Goal: Task Accomplishment & Management: Manage account settings

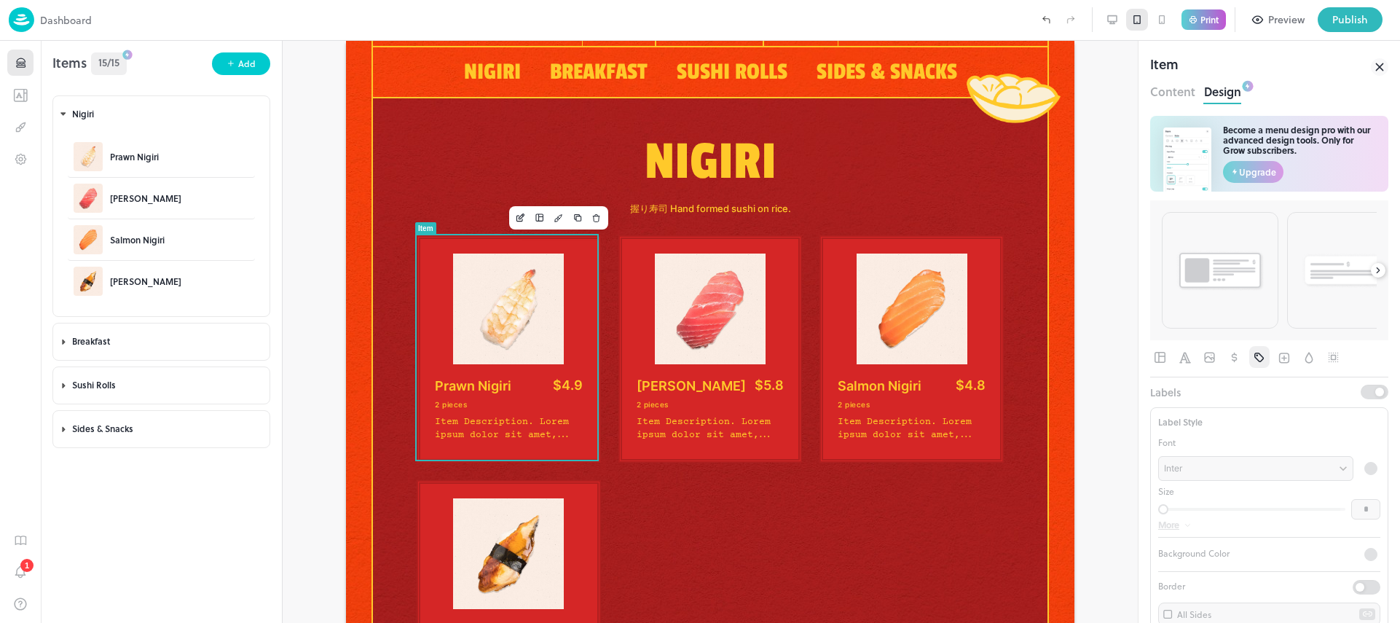
scroll to position [224, 0]
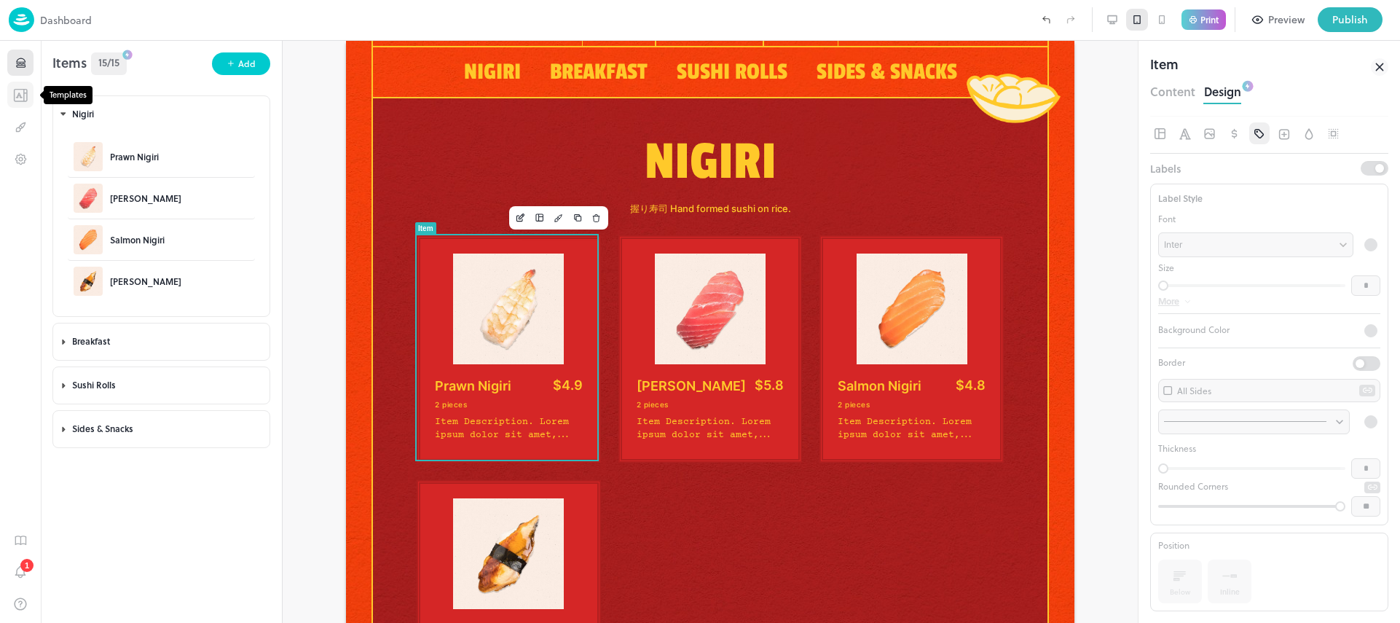
click at [21, 99] on icon "Templates" at bounding box center [20, 95] width 15 height 14
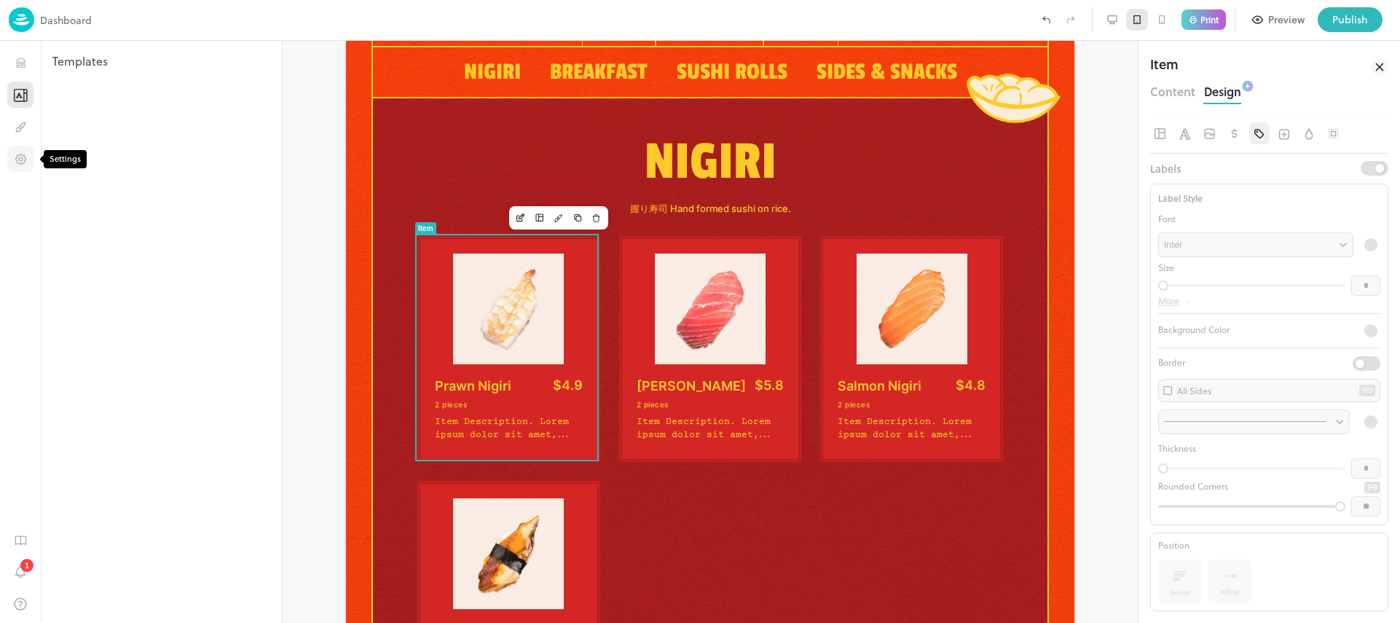
click at [23, 157] on icon "Settings" at bounding box center [21, 159] width 14 height 14
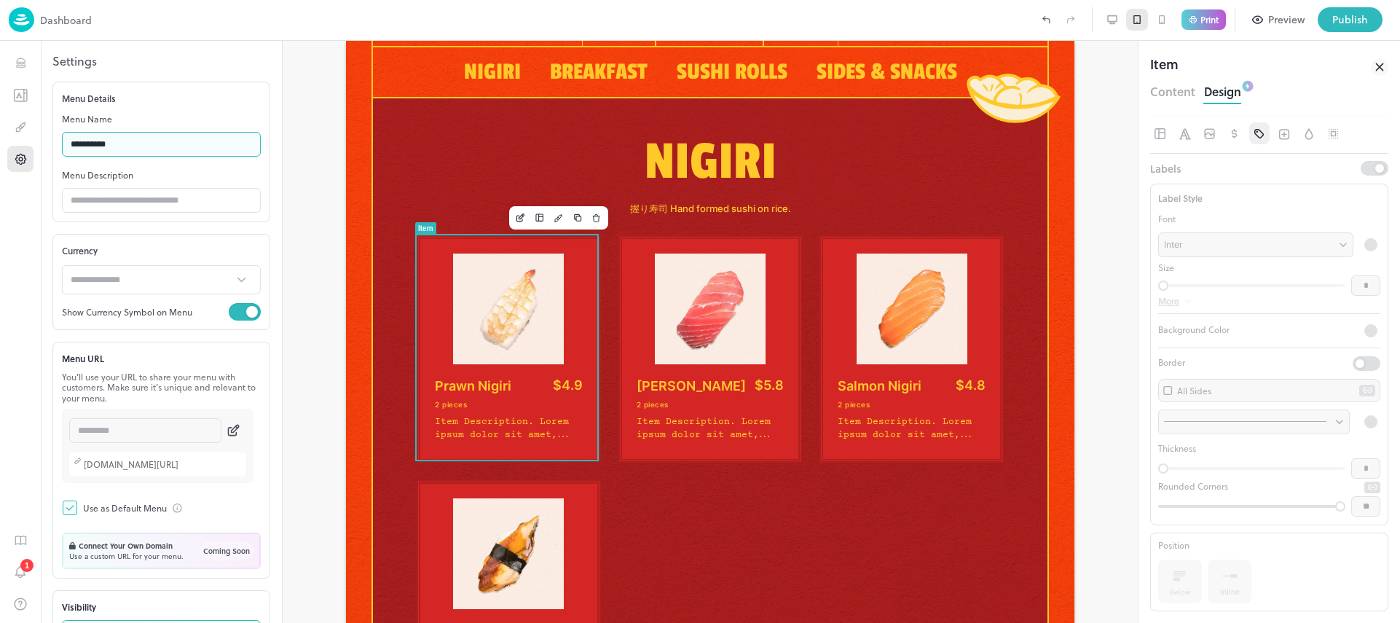
click at [171, 147] on input "**********" at bounding box center [161, 144] width 199 height 29
click at [165, 197] on input "text" at bounding box center [161, 200] width 199 height 29
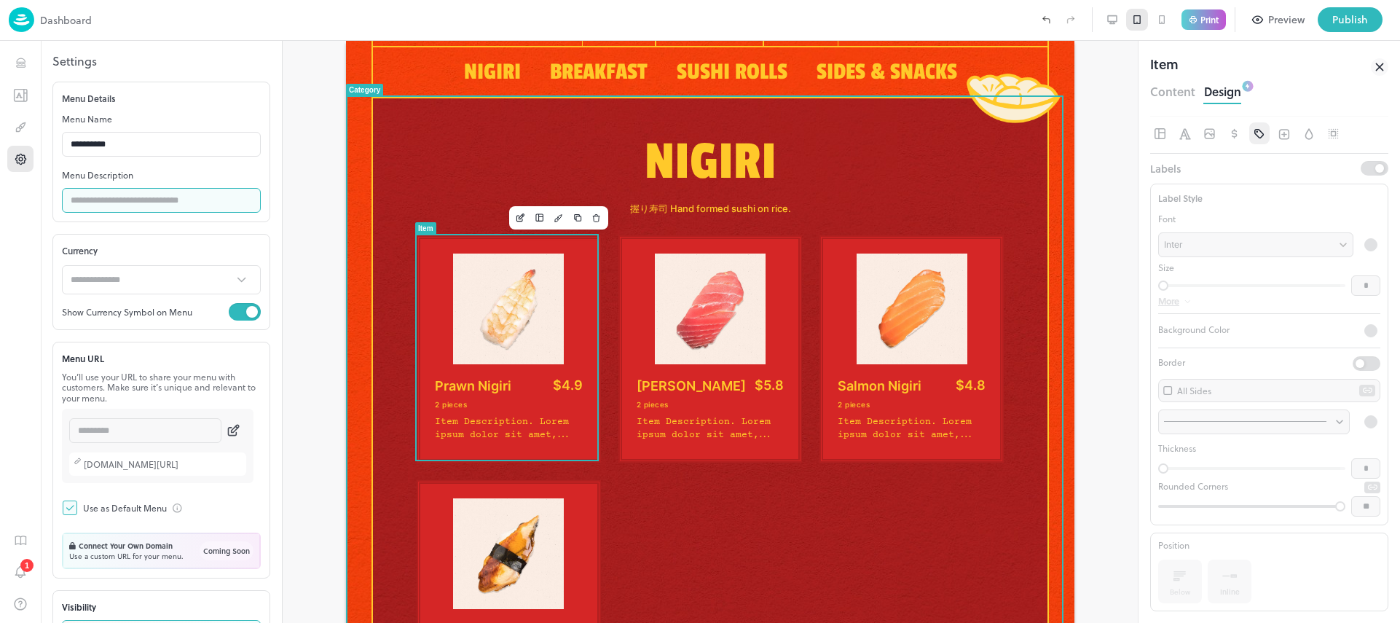
click at [1240, 253] on div "Inter" at bounding box center [1255, 244] width 195 height 31
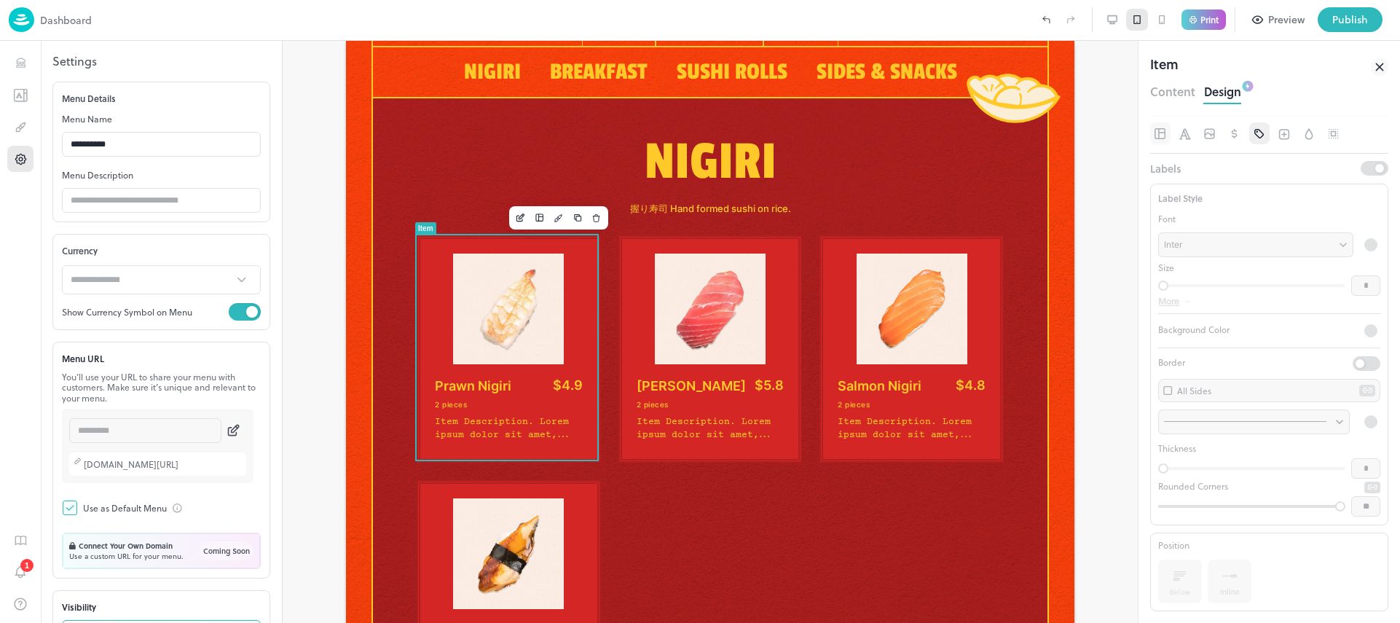
click at [1170, 131] on button "button" at bounding box center [1160, 133] width 20 height 22
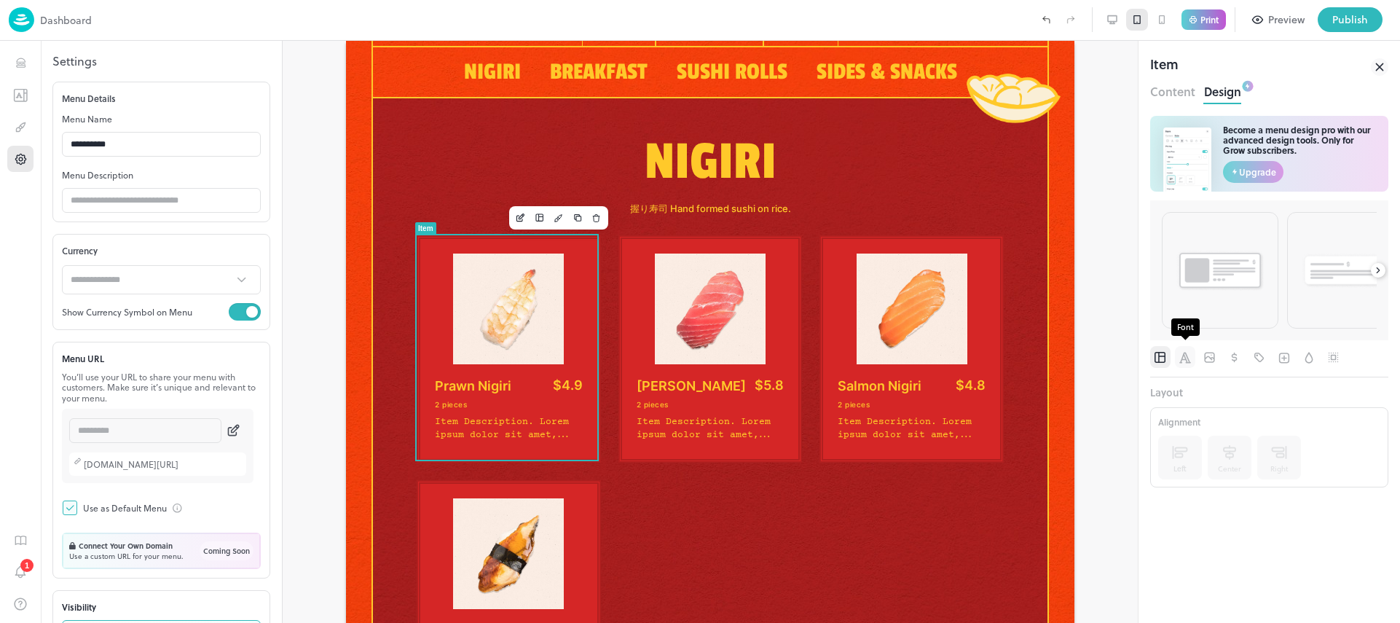
click at [1182, 358] on icon "Font" at bounding box center [1186, 357] width 12 height 11
click at [1263, 359] on icon "Labels" at bounding box center [1259, 356] width 9 height 9
click at [1220, 476] on div "Inter" at bounding box center [1255, 468] width 195 height 31
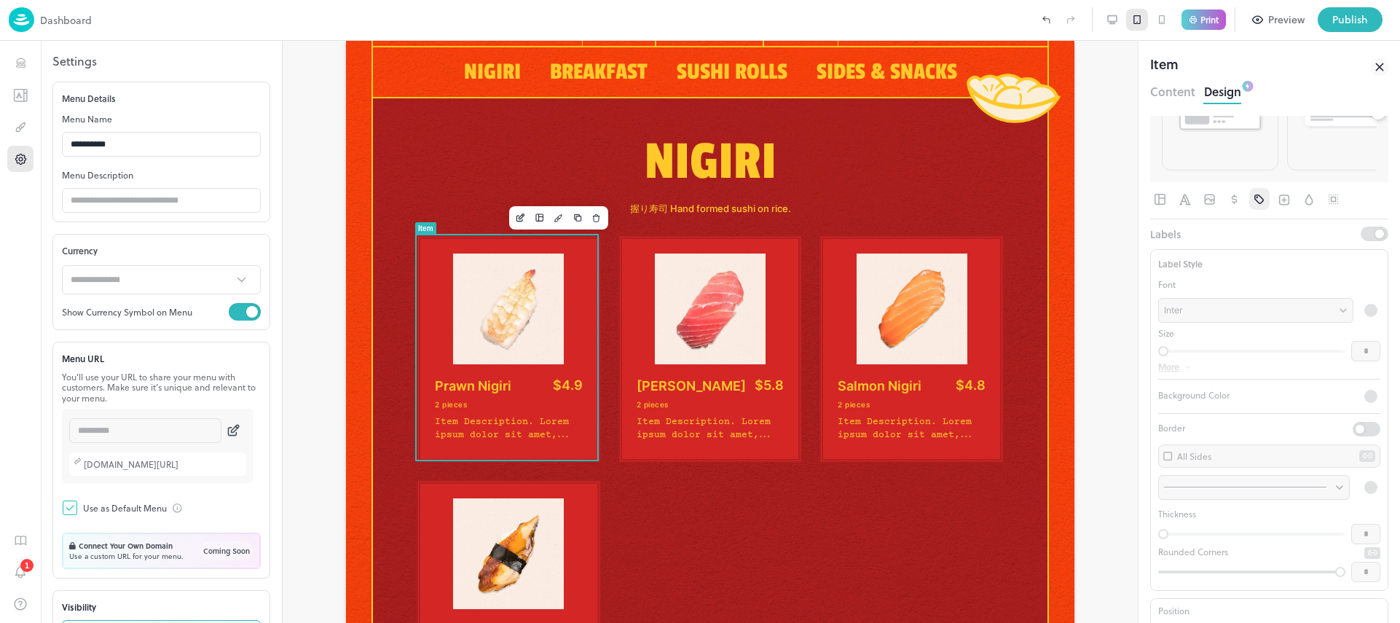
scroll to position [78, 0]
click at [1236, 280] on icon "Pricing" at bounding box center [1235, 279] width 15 height 15
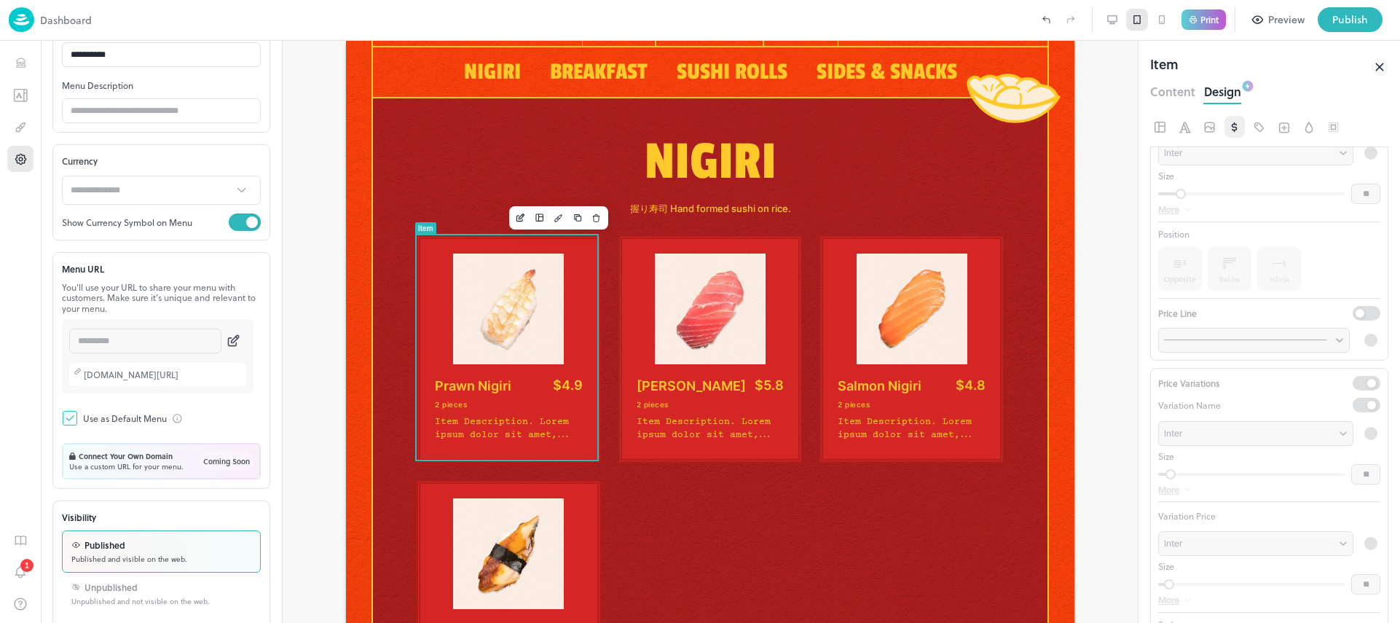
scroll to position [122, 0]
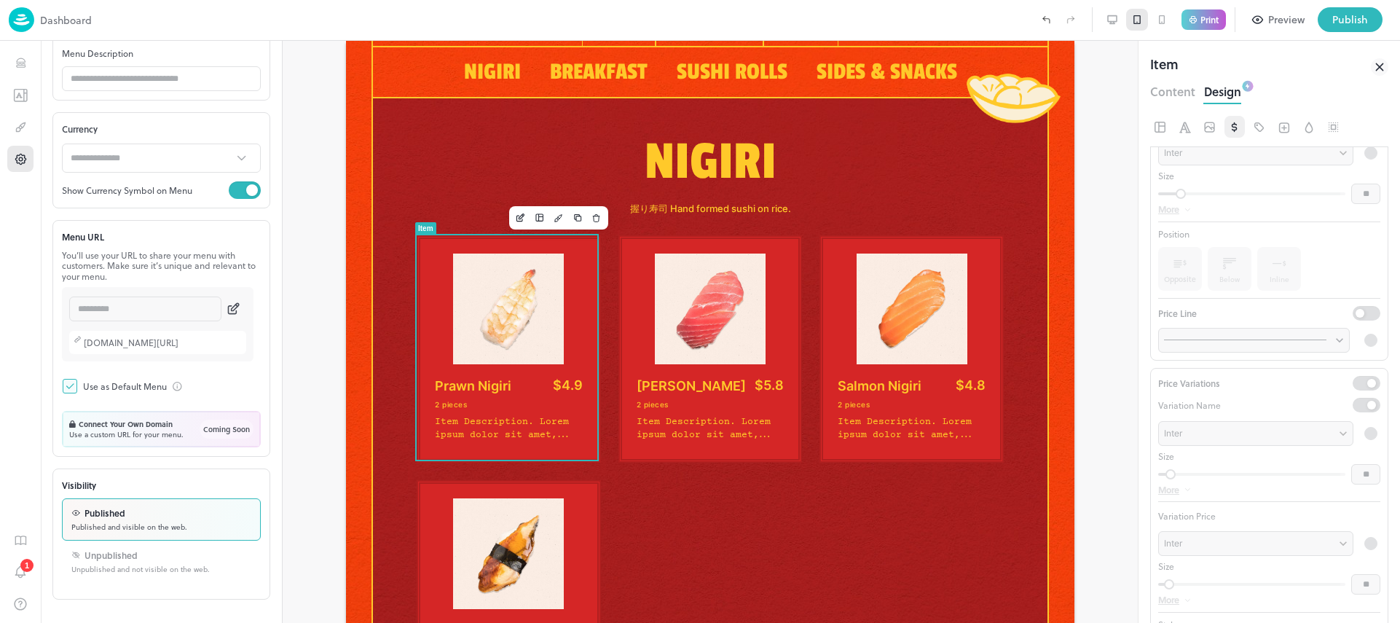
click at [248, 299] on div "********* ​ [DOMAIN_NAME][URL]" at bounding box center [158, 324] width 192 height 74
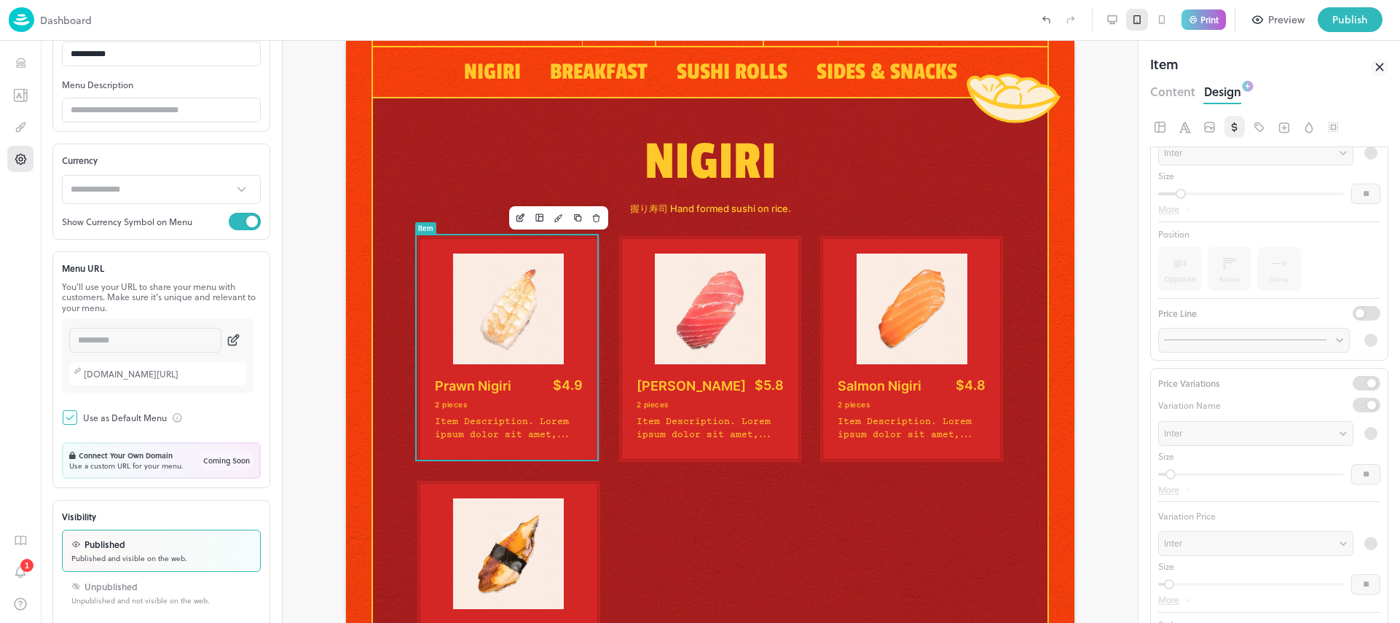
scroll to position [0, 0]
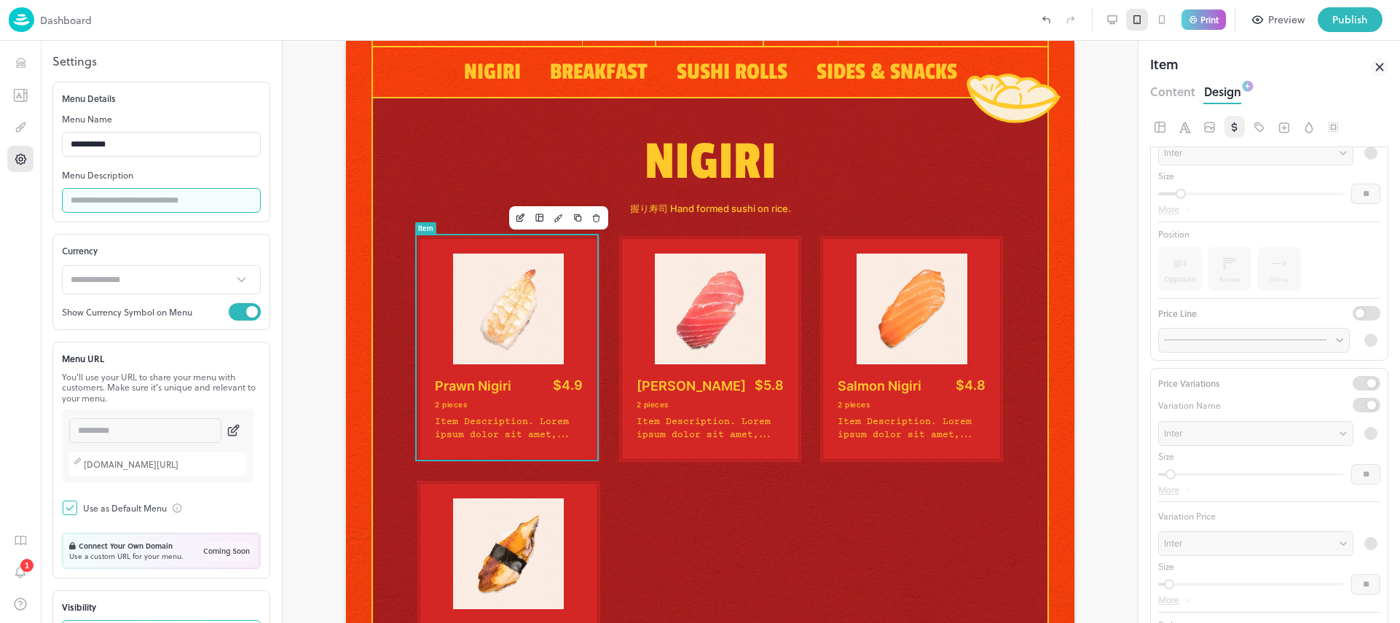
click at [186, 195] on input "text" at bounding box center [161, 200] width 199 height 29
click at [137, 206] on input "text" at bounding box center [161, 200] width 199 height 29
click at [152, 247] on div "Currency" at bounding box center [161, 250] width 199 height 15
click at [154, 200] on input "text" at bounding box center [161, 200] width 199 height 29
click at [170, 256] on div "Currency" at bounding box center [161, 250] width 199 height 15
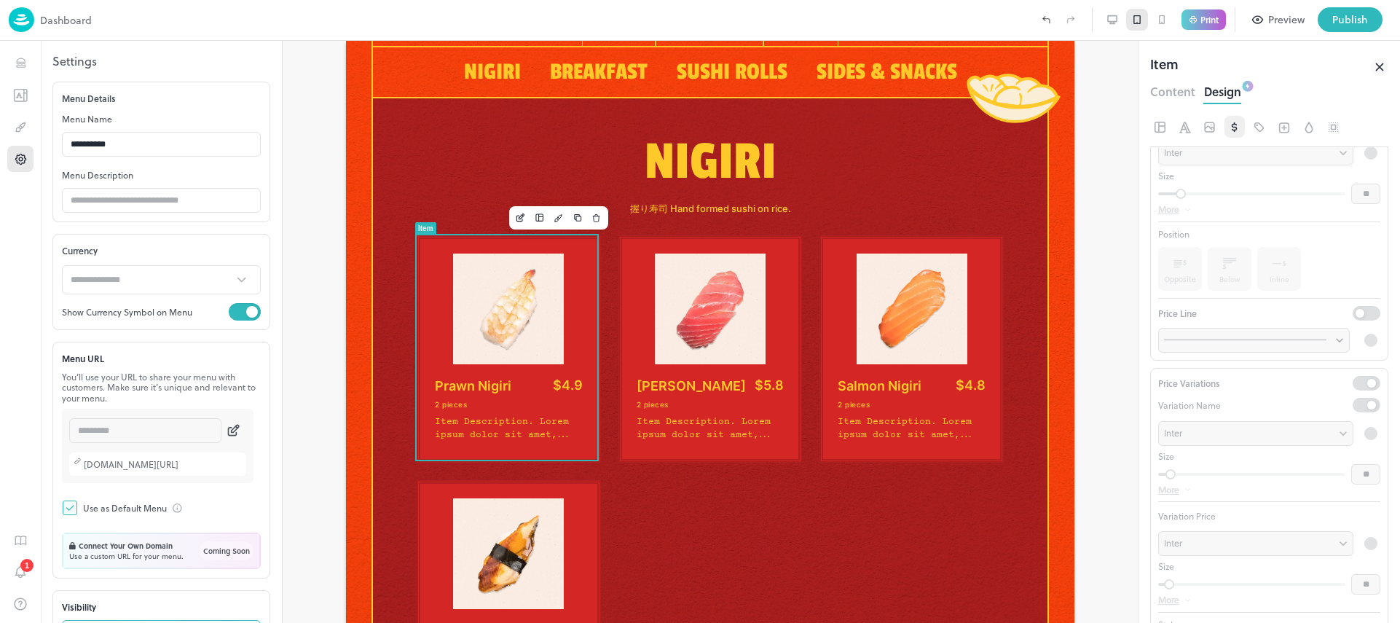
click at [160, 127] on div "**********" at bounding box center [161, 152] width 218 height 141
click at [168, 141] on input "**********" at bounding box center [161, 144] width 199 height 29
click at [176, 184] on div "**********" at bounding box center [161, 152] width 218 height 141
click at [177, 196] on input "text" at bounding box center [161, 200] width 199 height 29
click at [68, 439] on div "********* ​ [DOMAIN_NAME][URL]" at bounding box center [158, 446] width 192 height 74
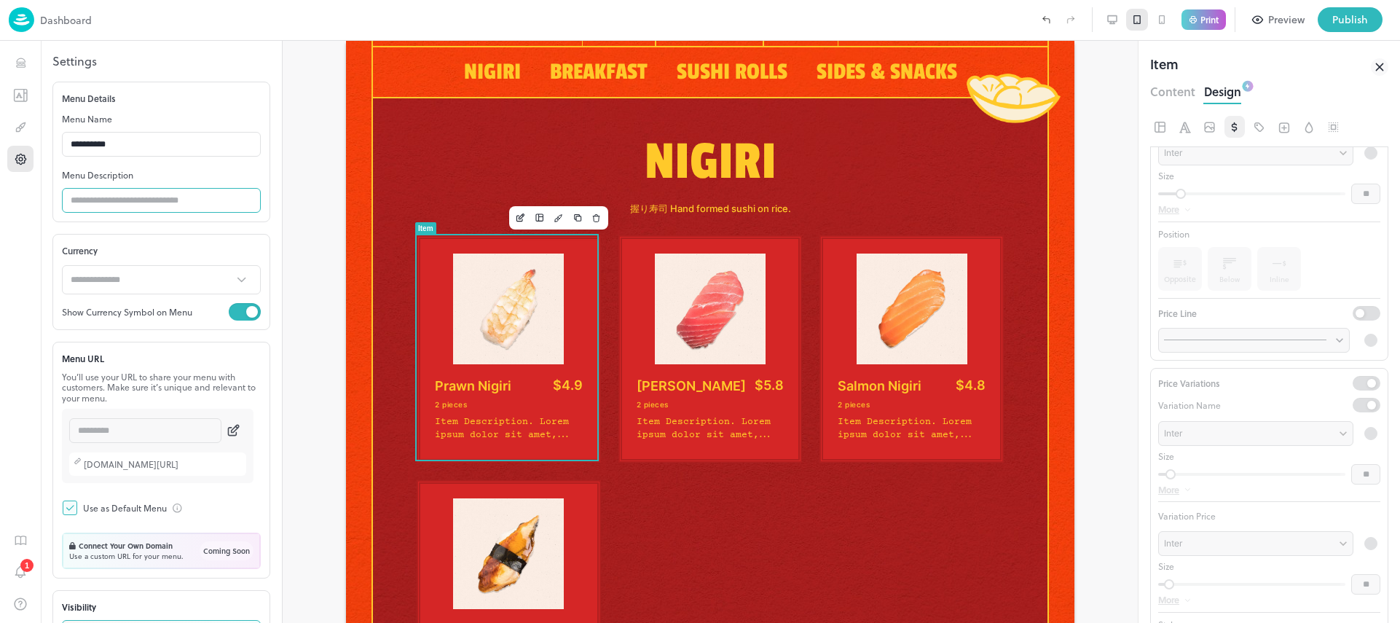
click at [210, 212] on input "text" at bounding box center [161, 200] width 199 height 29
click at [222, 233] on form "**********" at bounding box center [161, 402] width 218 height 640
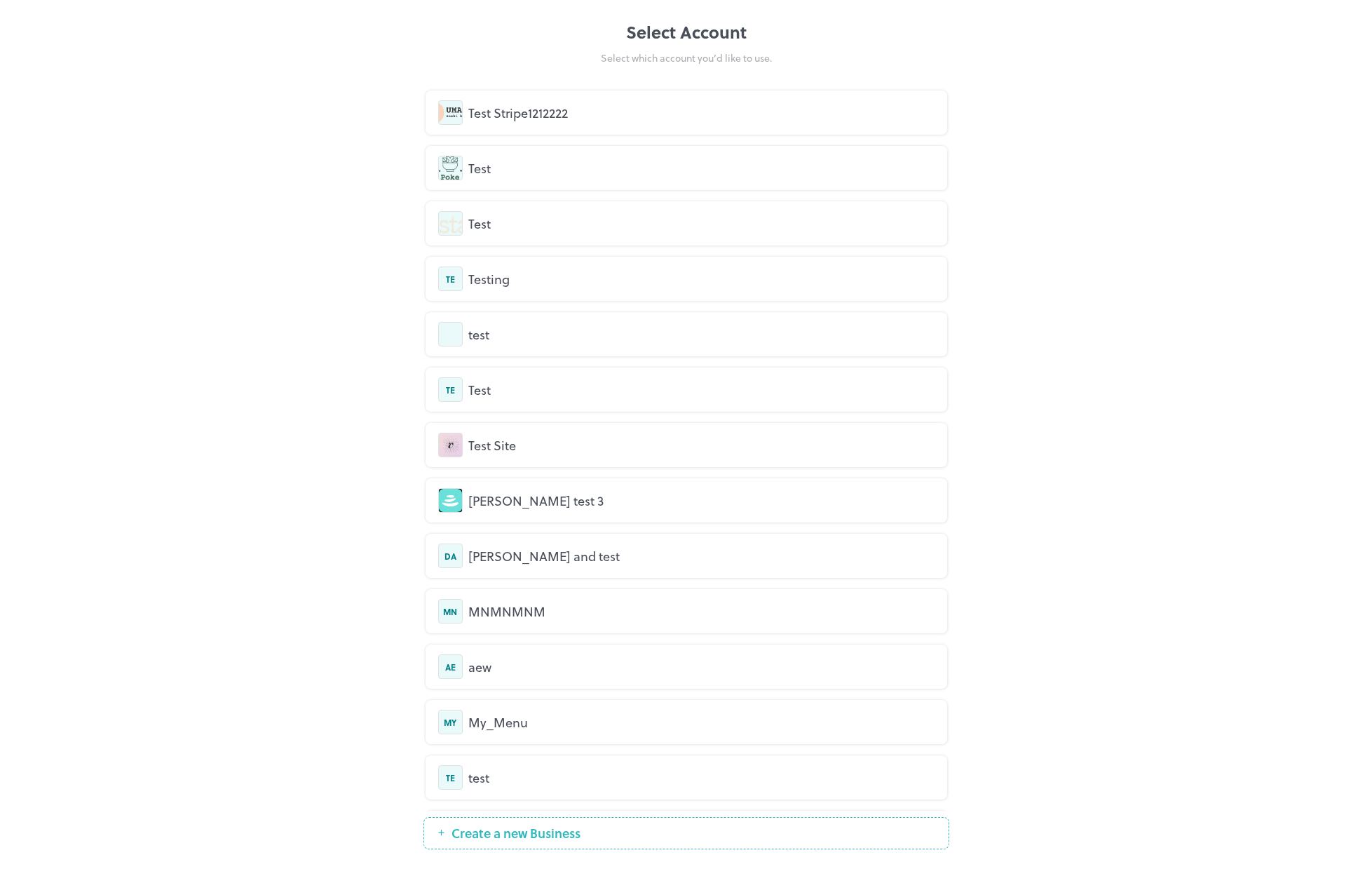
click at [546, 109] on div "Test Stripe1212222" at bounding box center [701, 113] width 466 height 19
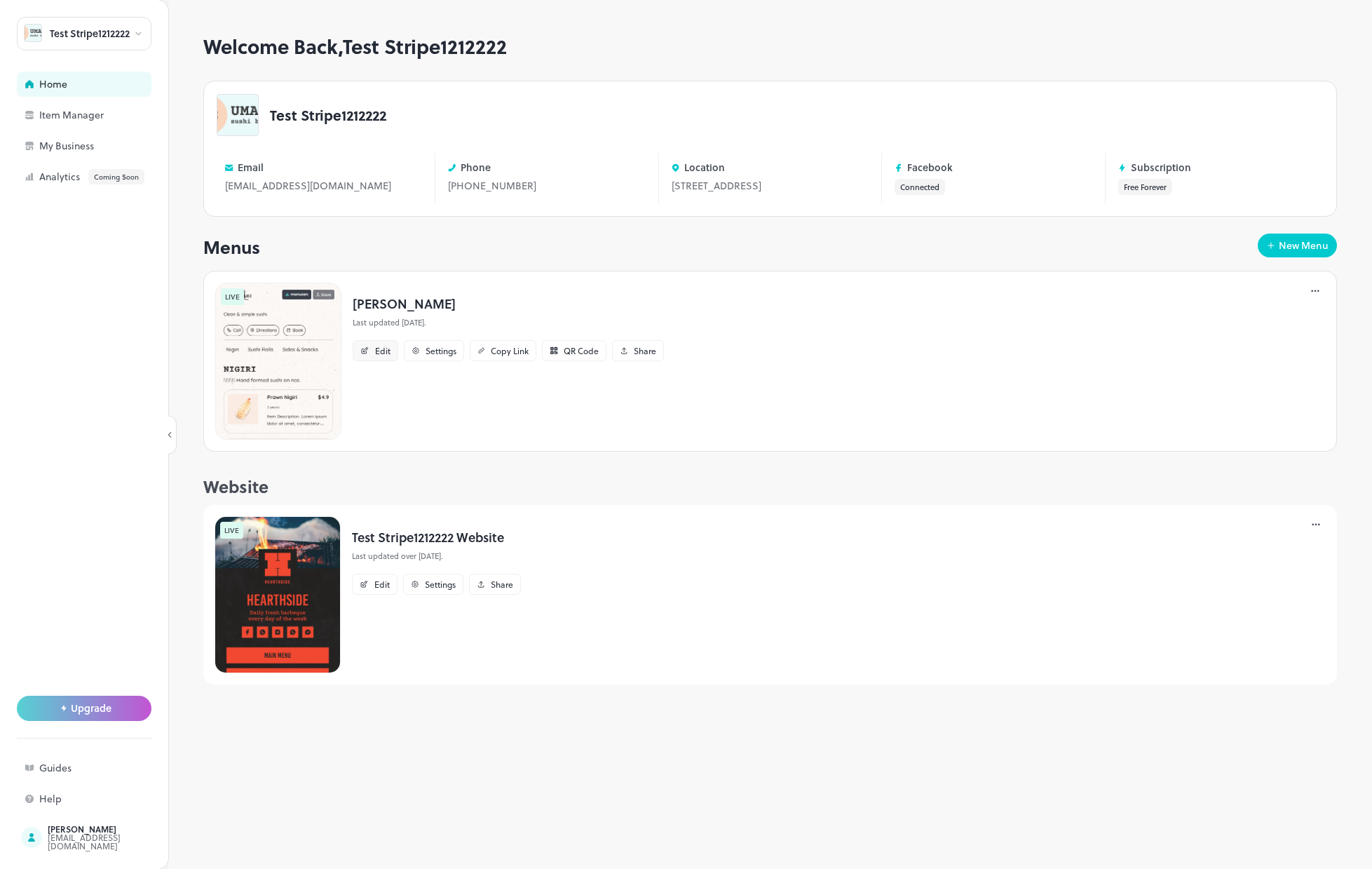
click at [375, 355] on div "Edit" at bounding box center [383, 350] width 15 height 9
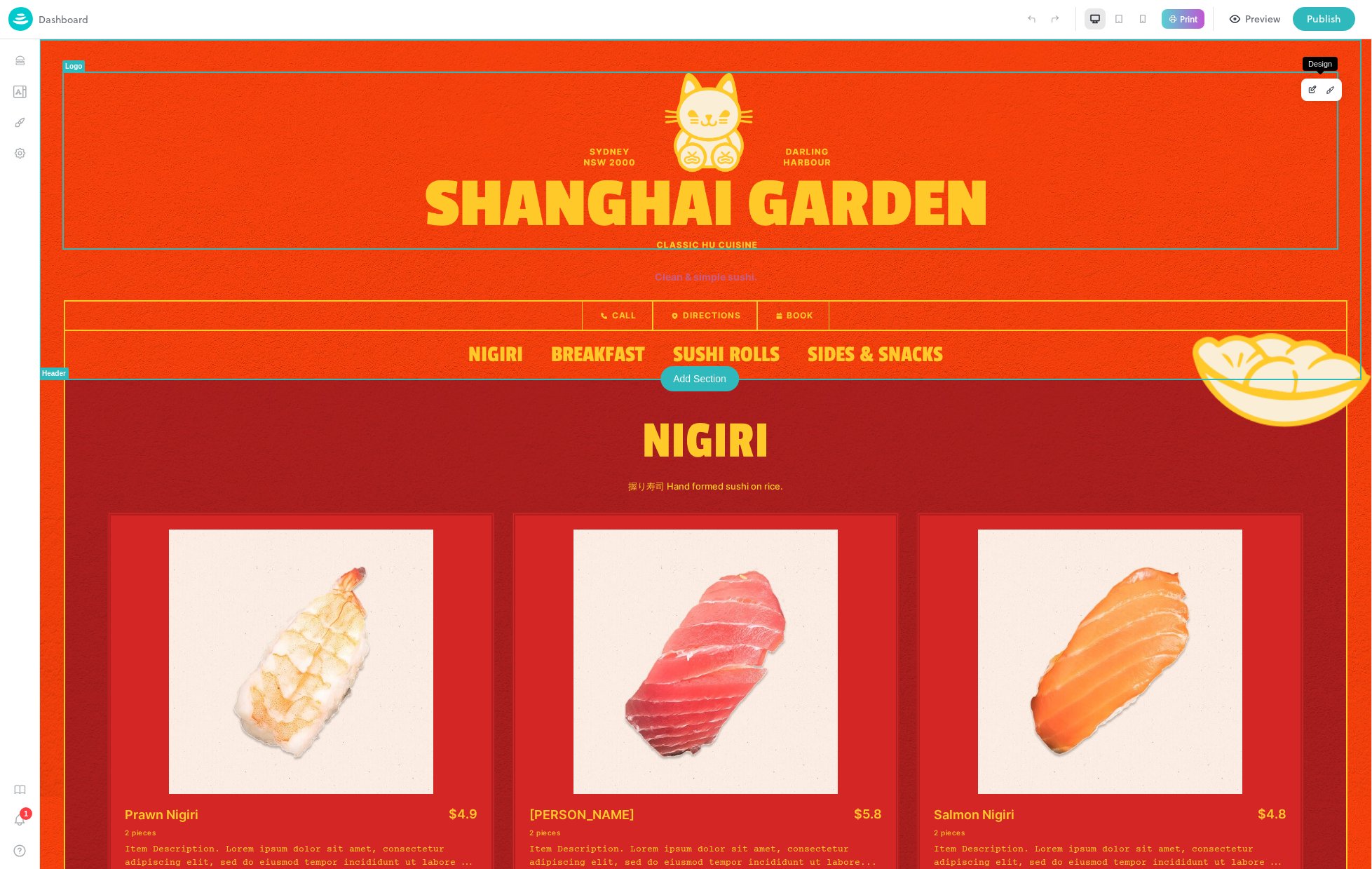
click at [1327, 91] on icon "Design" at bounding box center [1328, 91] width 3 height 3
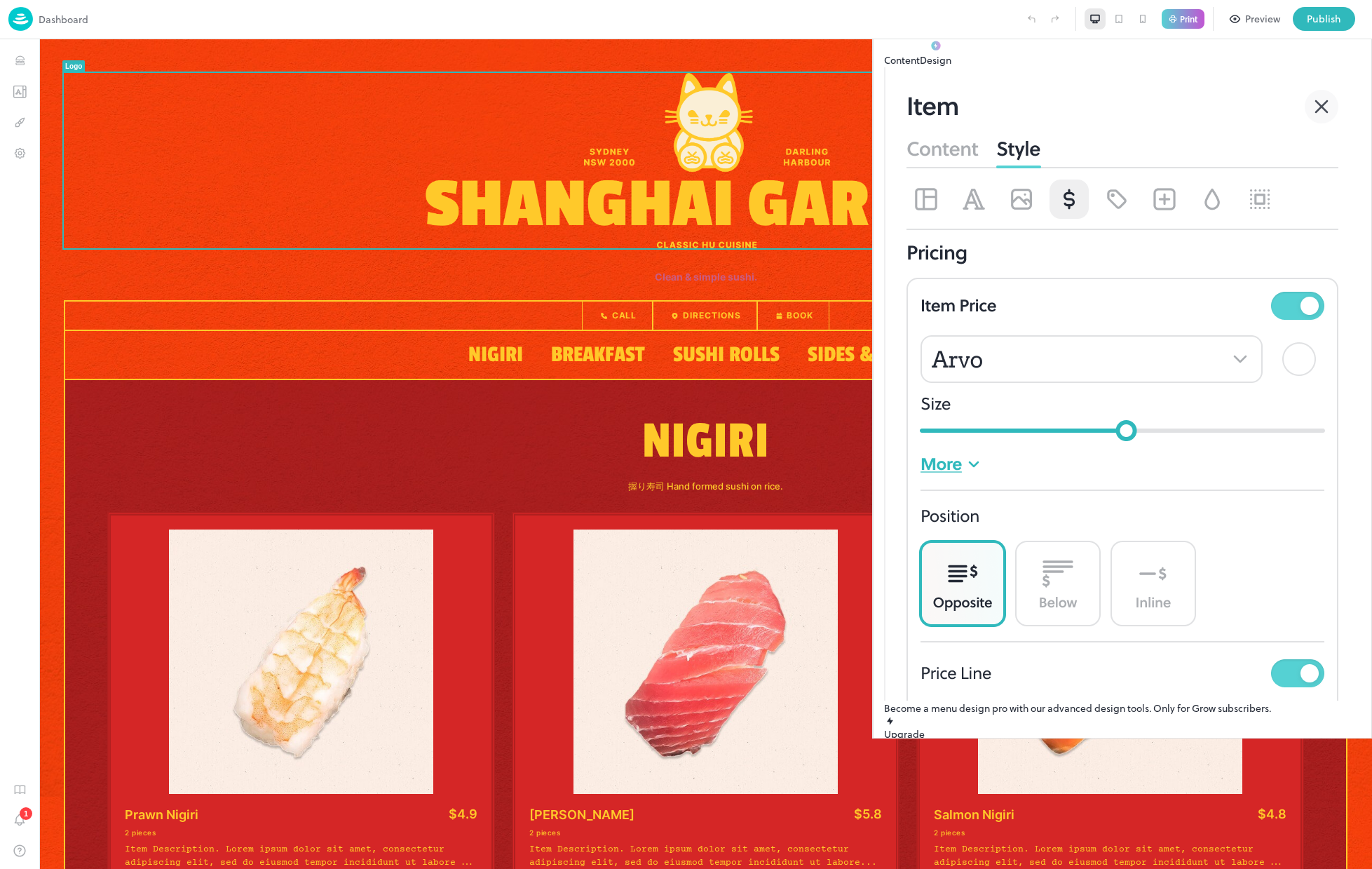
click at [920, 67] on button "Content" at bounding box center [902, 60] width 36 height 14
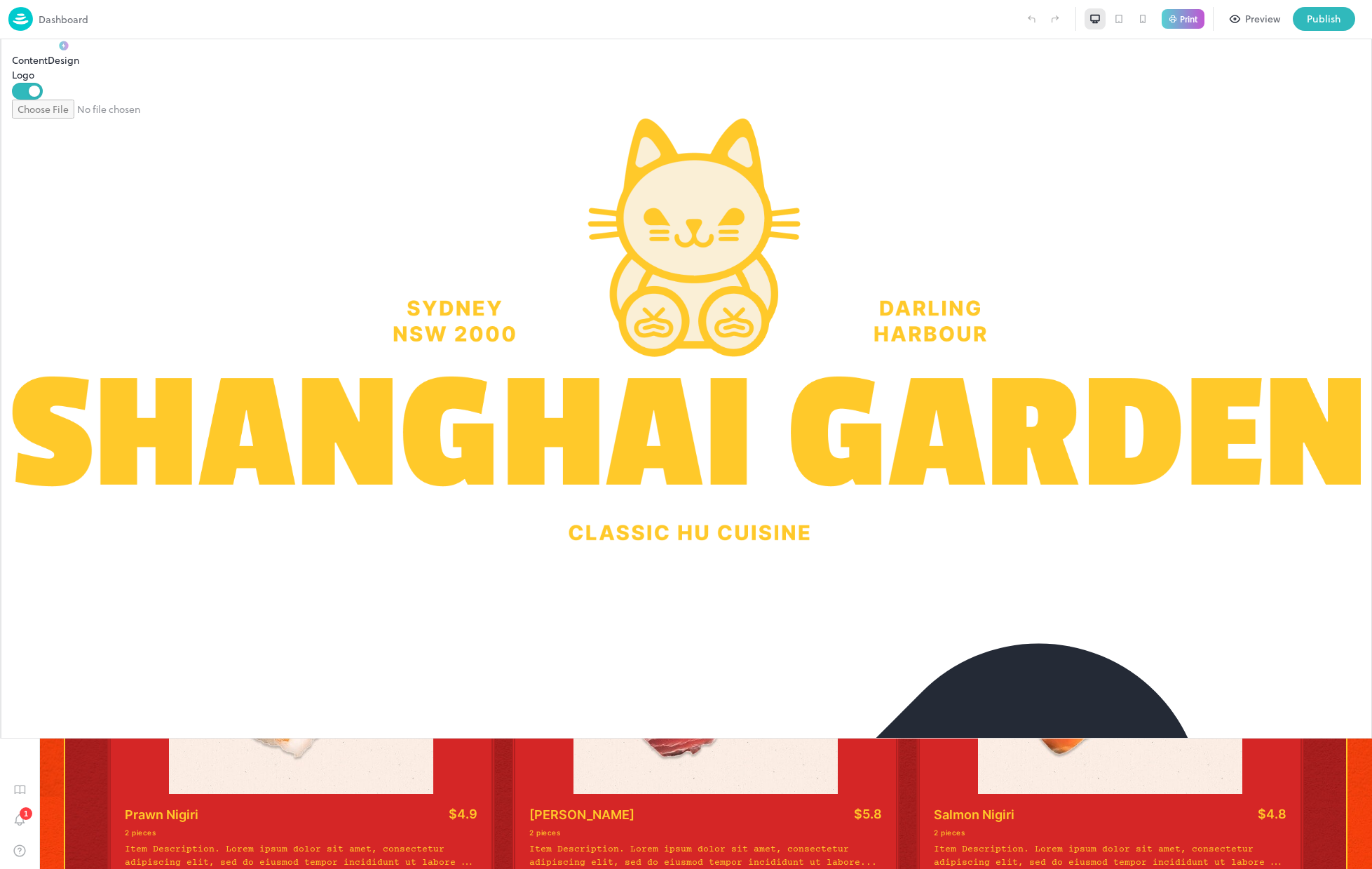
click at [79, 67] on button "Design" at bounding box center [64, 52] width 32 height 30
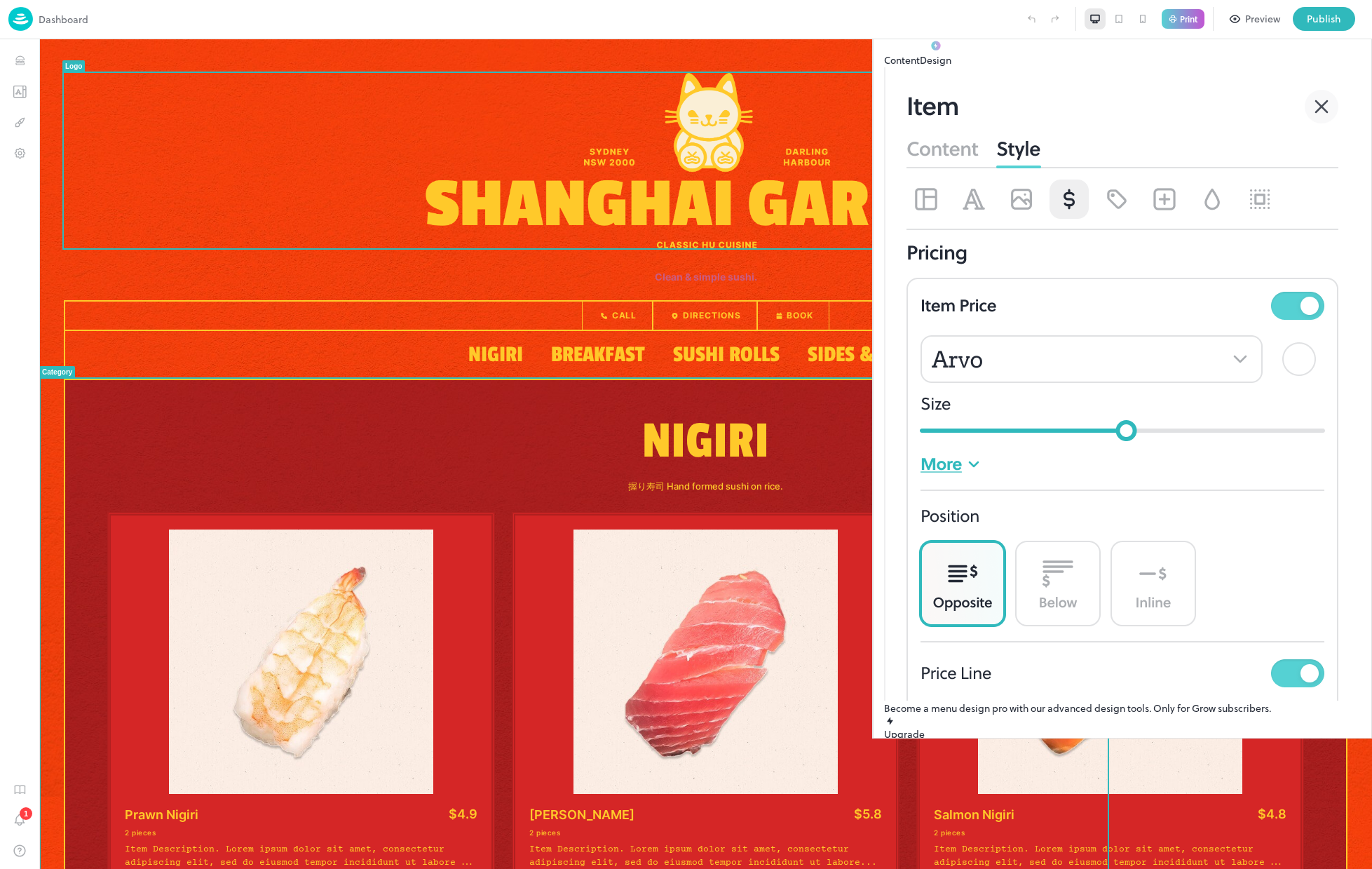
click at [544, 419] on p "Nigiri" at bounding box center [705, 441] width 1197 height 66
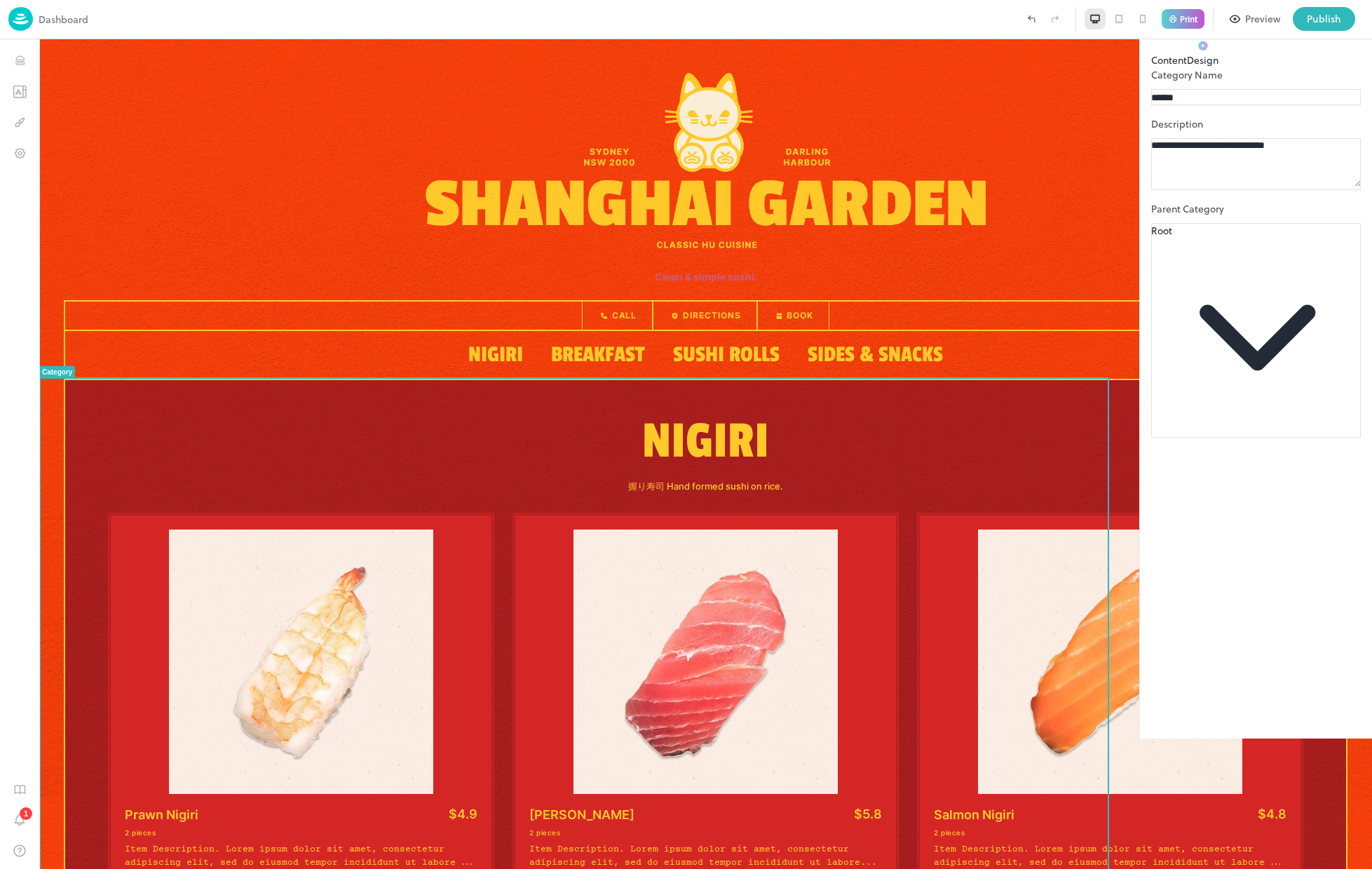
click at [1218, 53] on div "button" at bounding box center [1202, 44] width 32 height 14
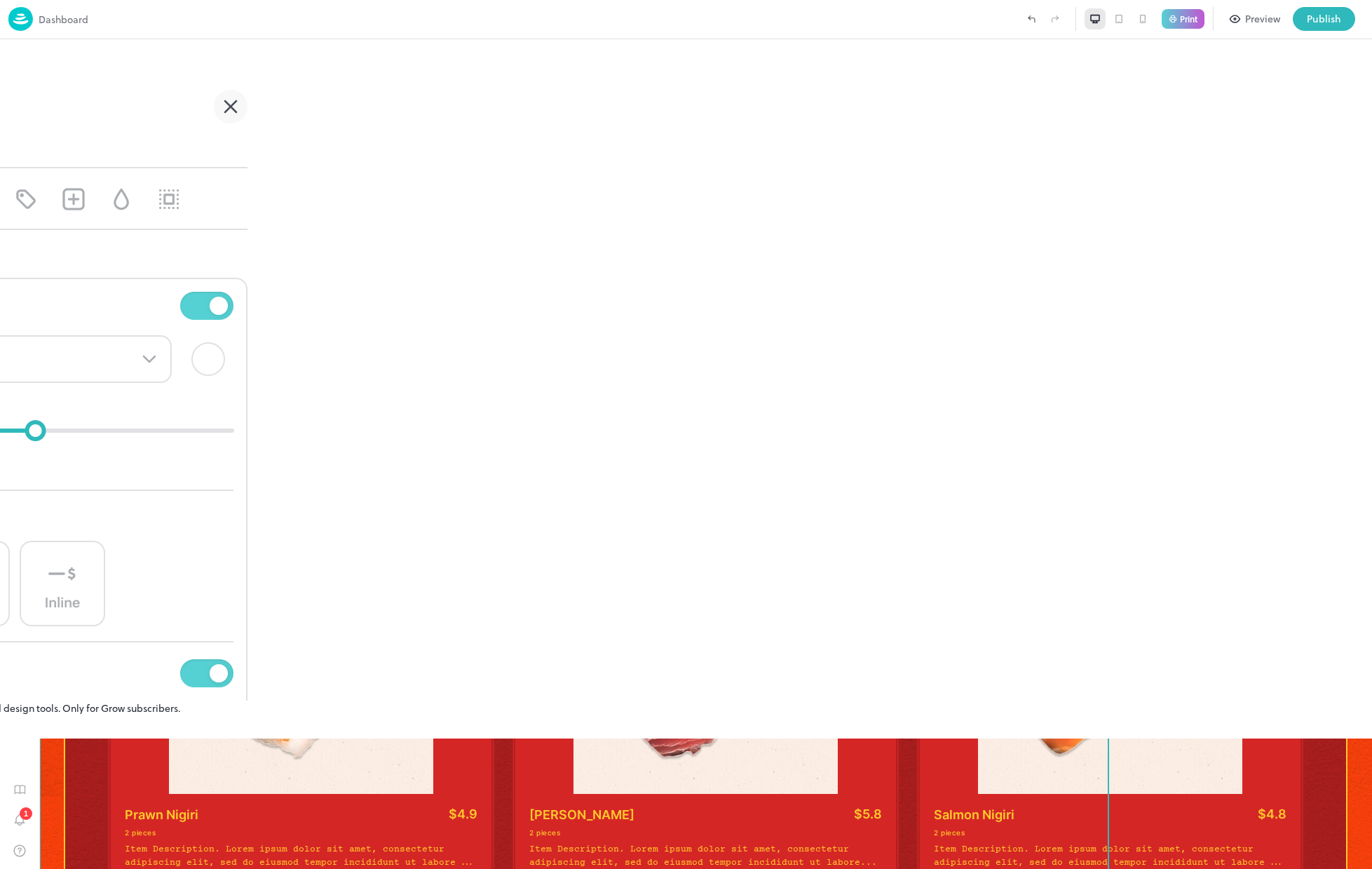
click at [1029, 868] on icon at bounding box center [1027, 884] width 16 height 16
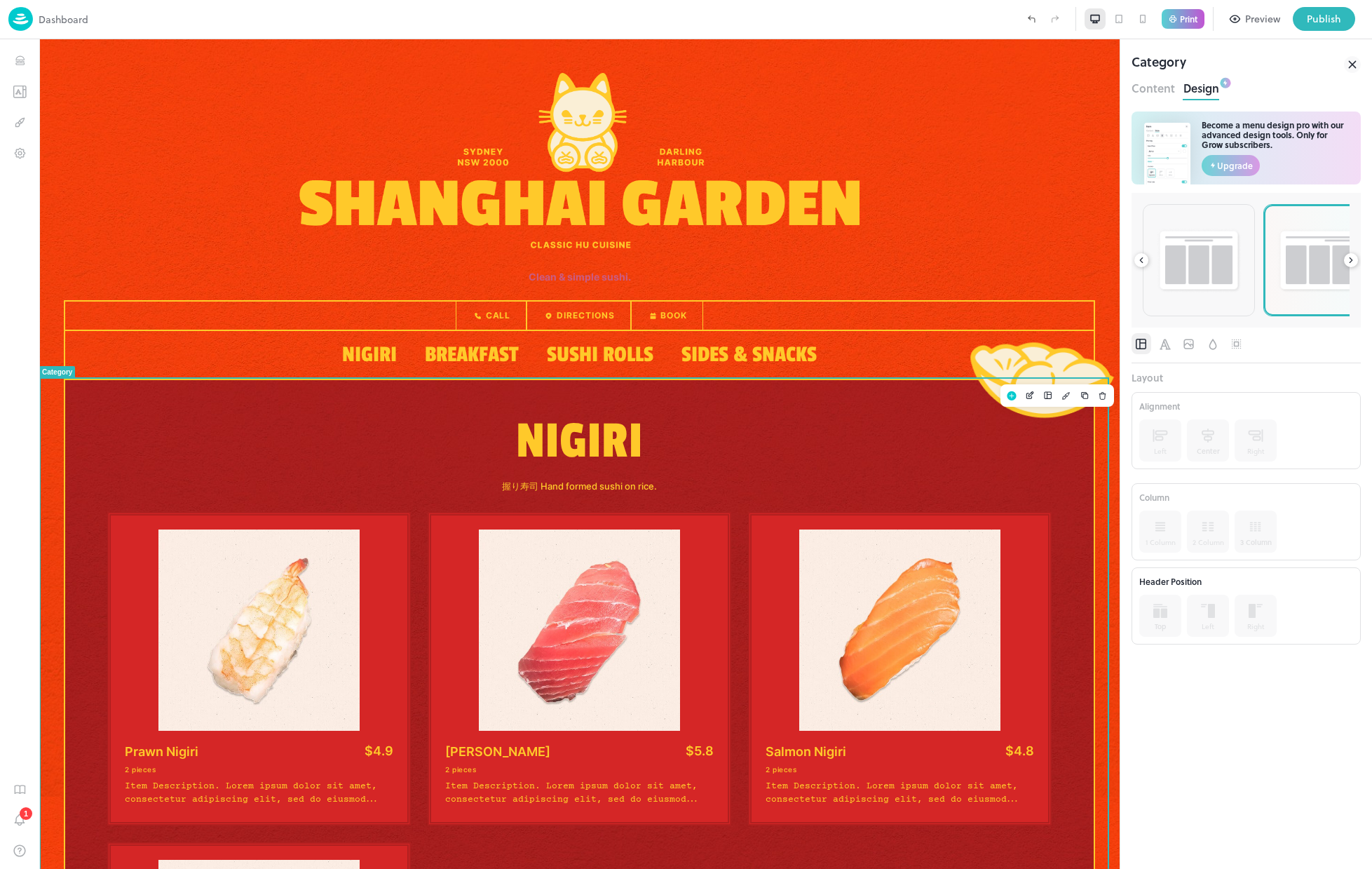
click at [1325, 268] on img at bounding box center [1319, 260] width 86 height 65
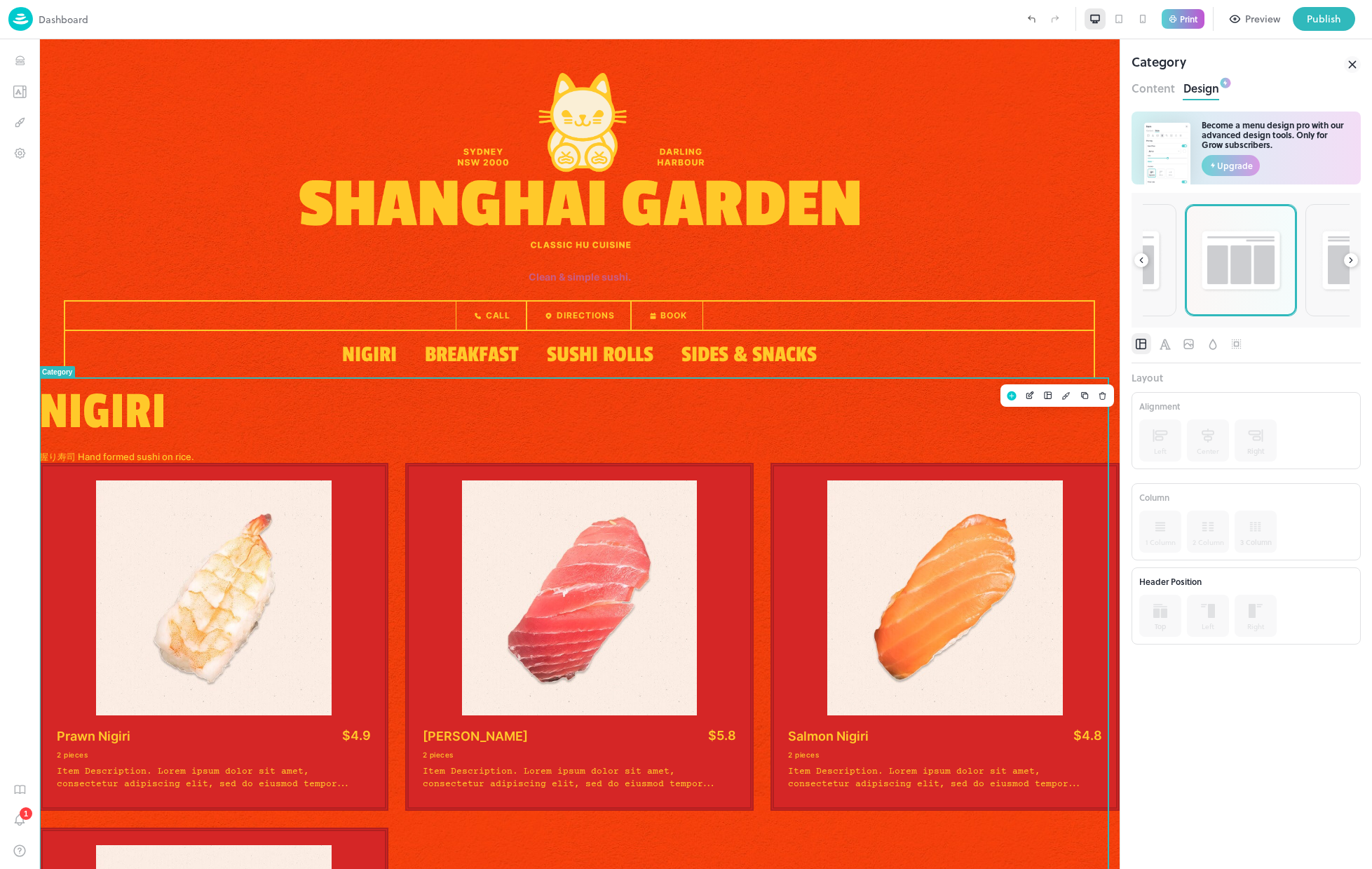
click at [1211, 280] on img at bounding box center [1240, 260] width 86 height 65
